Goal: Find specific page/section: Find specific page/section

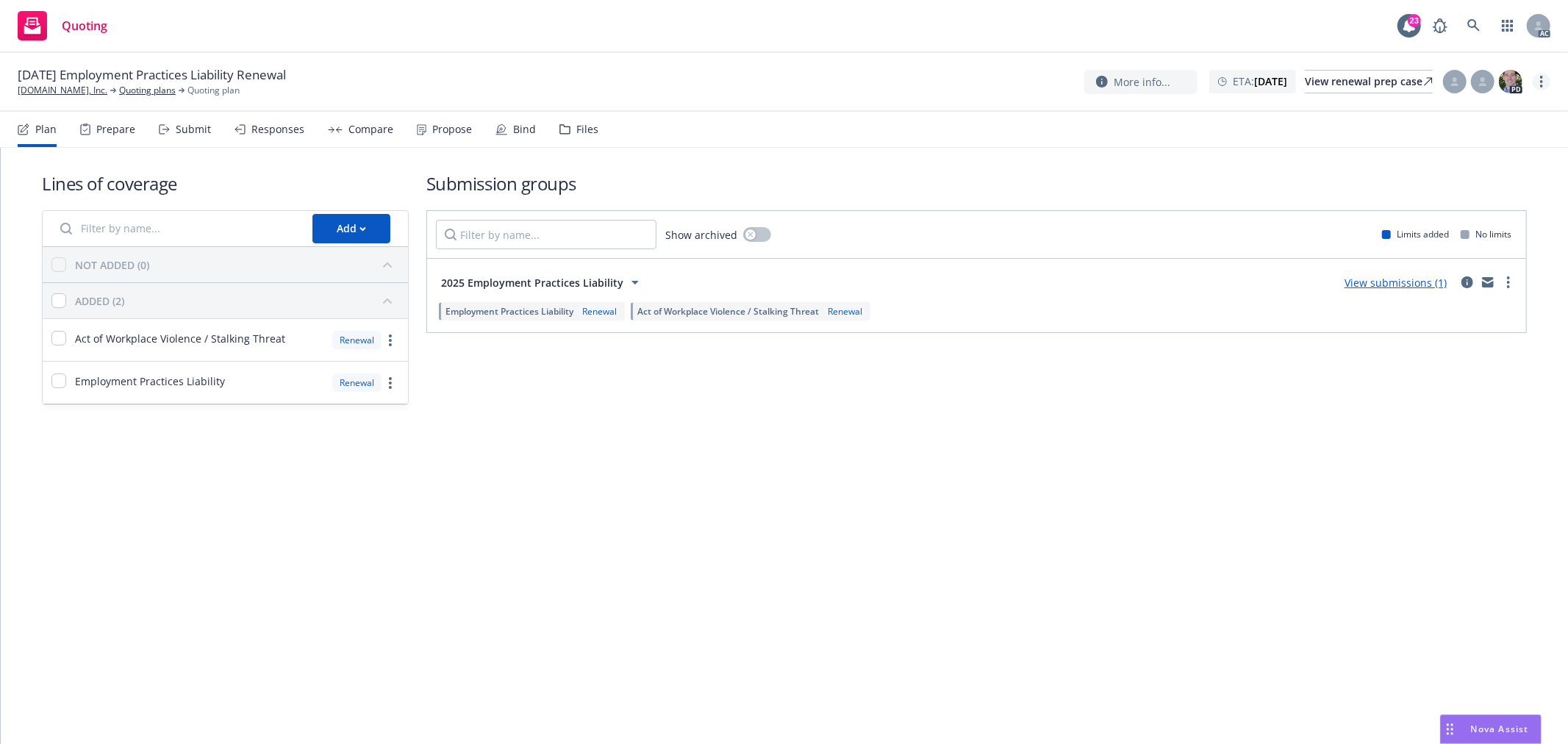
click at [1540, 83] on icon "more" at bounding box center [1541, 82] width 3 height 12
click at [1469, 115] on link "Copy logging email" at bounding box center [1469, 111] width 164 height 30
click at [34, 91] on link "[DOMAIN_NAME], Inc." at bounding box center [62, 89] width 90 height 13
